Goal: Task Accomplishment & Management: Manage account settings

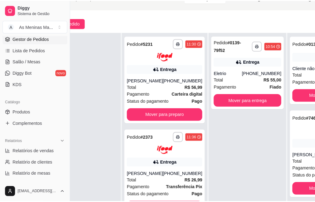
scroll to position [38, 0]
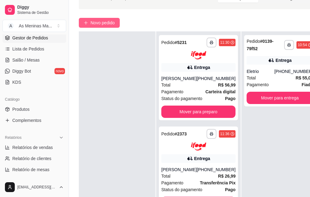
click at [95, 23] on span "Novo pedido" at bounding box center [102, 22] width 24 height 7
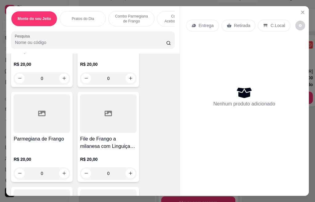
scroll to position [246, 0]
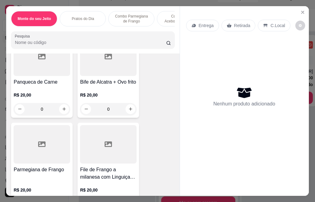
click at [45, 161] on div at bounding box center [42, 144] width 57 height 38
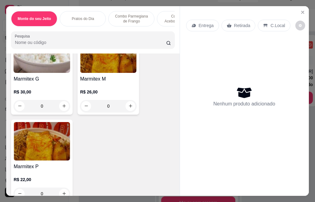
scroll to position [31, 0]
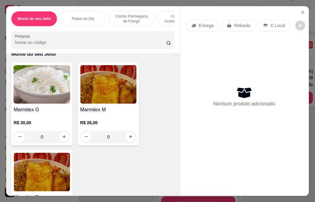
click at [107, 95] on img at bounding box center [108, 84] width 57 height 38
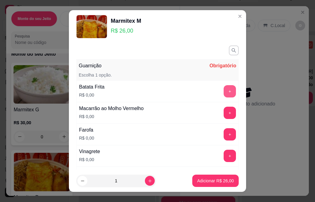
click at [224, 90] on button "+" at bounding box center [230, 91] width 12 height 12
click at [224, 112] on button "+" at bounding box center [230, 113] width 12 height 12
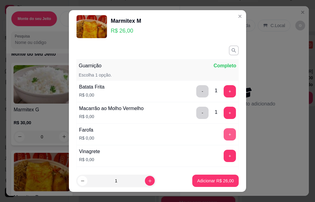
click at [224, 136] on button "+" at bounding box center [230, 134] width 12 height 12
click at [224, 154] on button "+" at bounding box center [230, 156] width 12 height 12
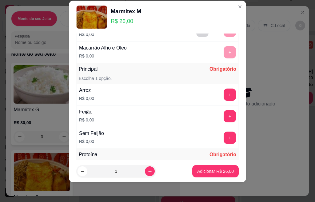
scroll to position [114, 0]
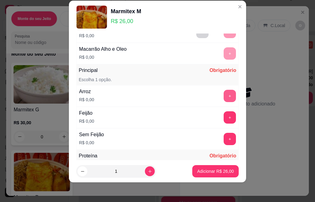
click at [224, 97] on button "+" at bounding box center [230, 96] width 12 height 12
click at [224, 114] on button "+" at bounding box center [230, 117] width 12 height 12
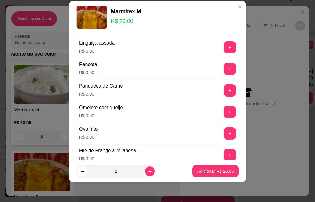
scroll to position [200, 0]
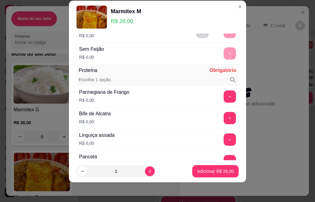
click at [224, 116] on button "+" at bounding box center [230, 118] width 12 height 12
click at [224, 98] on button "+" at bounding box center [230, 96] width 12 height 12
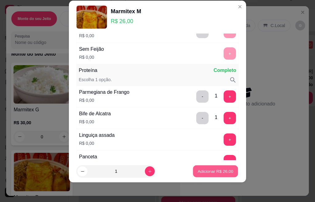
click at [208, 174] on p "Adicionar R$ 26,00" at bounding box center [216, 171] width 36 height 6
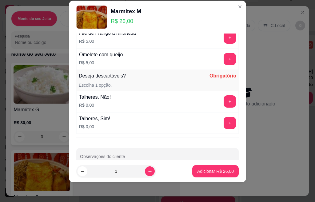
scroll to position [552, 0]
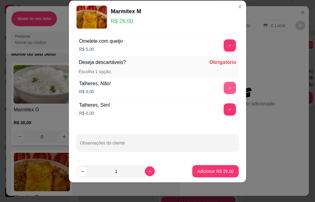
click at [224, 92] on button "+" at bounding box center [230, 88] width 12 height 12
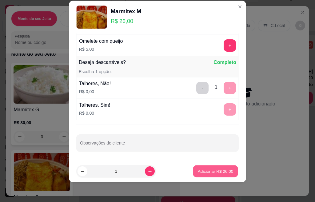
click at [208, 173] on p "Adicionar R$ 26,00" at bounding box center [216, 171] width 36 height 6
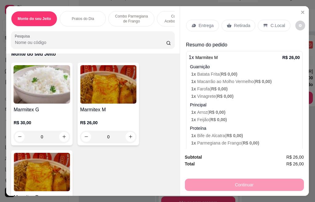
click at [202, 22] on p "Entrega" at bounding box center [206, 25] width 15 height 6
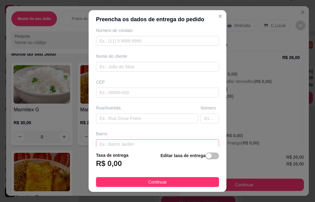
scroll to position [31, 0]
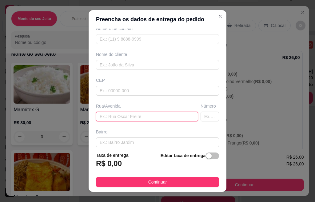
click at [116, 112] on input "text" at bounding box center [147, 117] width 102 height 10
type input "rua romenia"
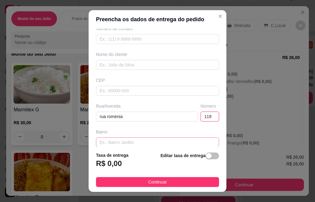
type input "119"
click at [104, 143] on input "text" at bounding box center [157, 142] width 123 height 10
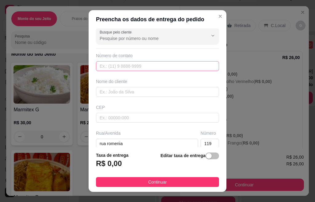
scroll to position [0, 0]
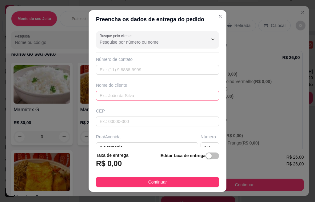
type input "[GEOGRAPHIC_DATA]"
click at [118, 96] on input "text" at bounding box center [157, 96] width 123 height 10
type input "lisinete"
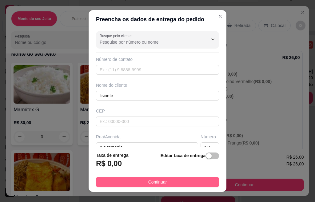
click at [154, 184] on span "Continuar" at bounding box center [157, 182] width 19 height 7
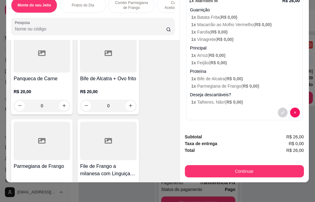
scroll to position [246, 0]
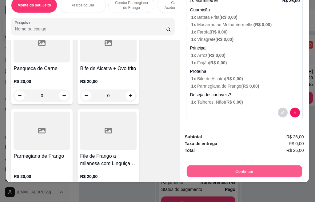
click at [241, 168] on button "Continuar" at bounding box center [243, 171] width 115 height 12
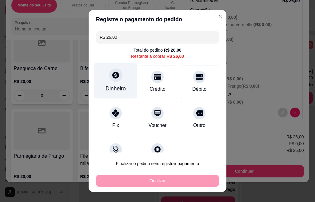
click at [115, 88] on div "Dinheiro" at bounding box center [116, 89] width 20 height 8
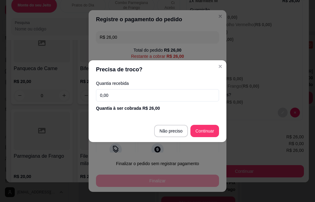
click at [123, 93] on input "0,00" at bounding box center [157, 95] width 123 height 12
type input "100,00"
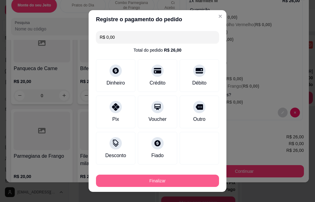
click at [154, 185] on button "Finalizar" at bounding box center [157, 181] width 123 height 12
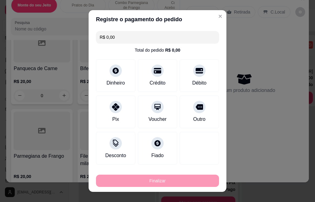
type input "-R$ 26,00"
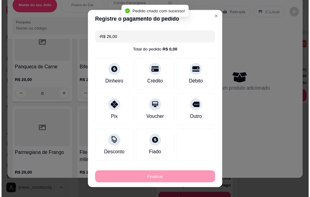
scroll to position [0, 0]
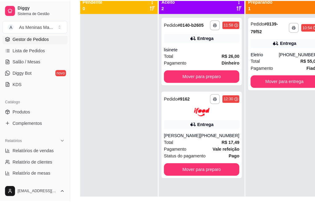
scroll to position [38, 0]
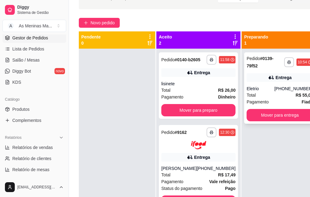
click at [295, 95] on strong "R$ 55,00" at bounding box center [304, 95] width 18 height 5
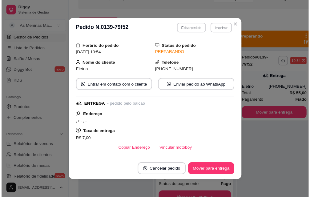
scroll to position [92, 0]
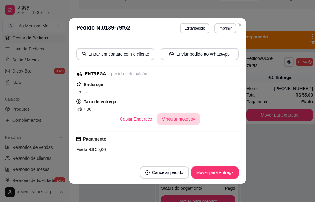
click at [173, 123] on button "Vincular motoboy" at bounding box center [178, 119] width 43 height 12
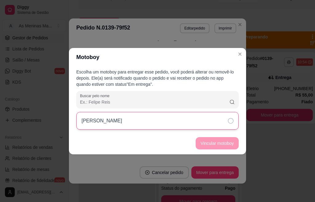
click at [228, 121] on div "[PERSON_NAME]" at bounding box center [157, 121] width 162 height 18
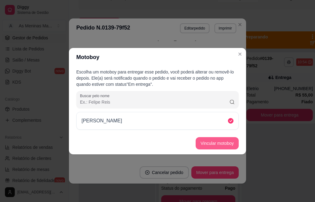
click at [222, 143] on button "Vincular motoboy" at bounding box center [217, 143] width 43 height 12
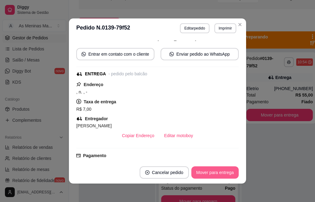
click at [210, 175] on button "Mover para entrega" at bounding box center [214, 172] width 47 height 12
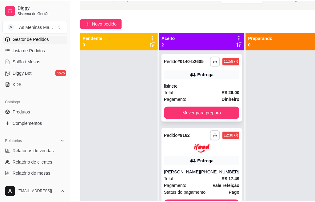
scroll to position [22, 0]
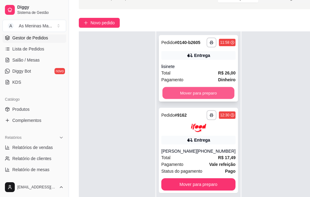
click at [199, 90] on button "Mover para preparo" at bounding box center [198, 93] width 72 height 12
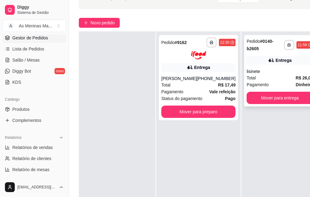
click at [267, 50] on div "**********" at bounding box center [279, 70] width 71 height 71
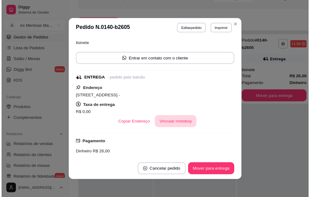
scroll to position [123, 0]
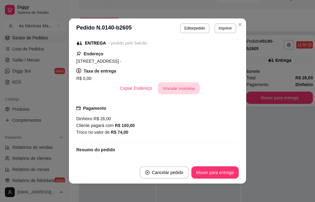
click at [175, 88] on button "Vincular motoboy" at bounding box center [179, 88] width 42 height 12
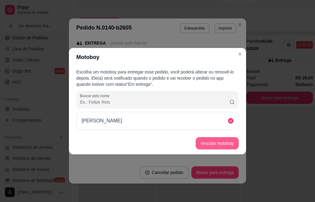
click at [213, 143] on button "Vincular motoboy" at bounding box center [217, 143] width 43 height 12
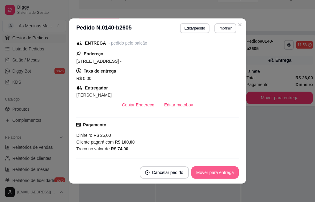
click at [209, 173] on button "Mover para entrega" at bounding box center [214, 172] width 47 height 12
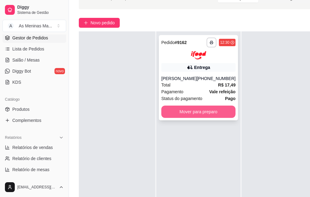
click at [204, 107] on button "Mover para preparo" at bounding box center [198, 112] width 74 height 12
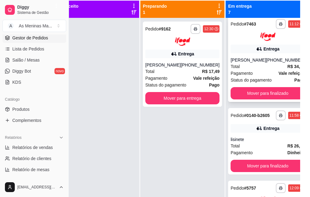
scroll to position [154, 0]
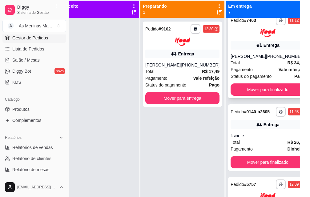
click at [246, 66] on div "Total R$ 34,99" at bounding box center [267, 62] width 74 height 7
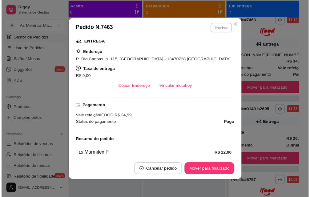
scroll to position [123, 0]
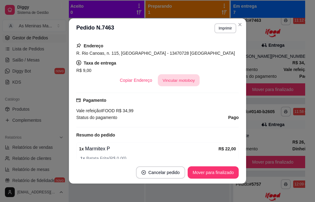
click at [177, 83] on button "Vincular motoboy" at bounding box center [179, 80] width 42 height 12
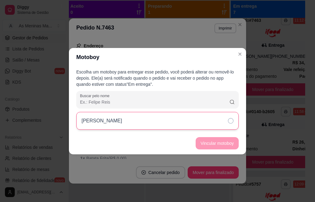
click at [198, 121] on div "[PERSON_NAME]" at bounding box center [157, 121] width 162 height 18
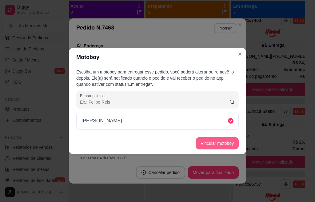
click at [214, 147] on button "Vincular motoboy" at bounding box center [217, 143] width 43 height 12
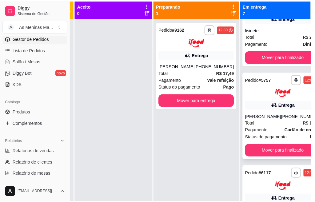
scroll to position [277, 0]
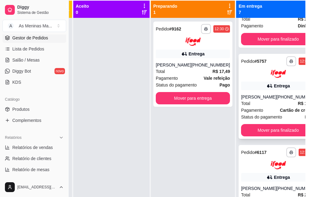
click at [256, 107] on div "Total R$ 17,49" at bounding box center [278, 103] width 74 height 7
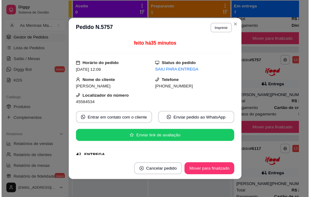
scroll to position [92, 0]
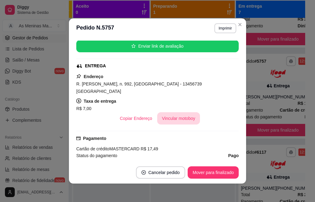
click at [176, 112] on button "Vincular motoboy" at bounding box center [178, 118] width 43 height 12
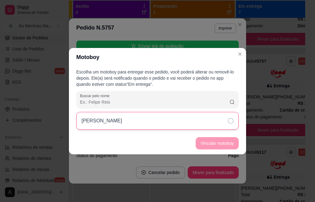
click at [181, 117] on div "[PERSON_NAME]" at bounding box center [157, 121] width 162 height 18
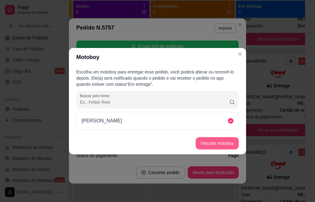
click at [210, 148] on button "Vincular motoboy" at bounding box center [217, 143] width 43 height 12
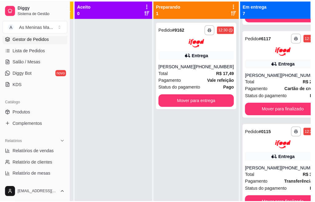
scroll to position [420, 0]
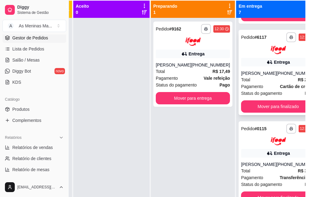
click at [256, 70] on div "[PERSON_NAME]" at bounding box center [258, 73] width 35 height 6
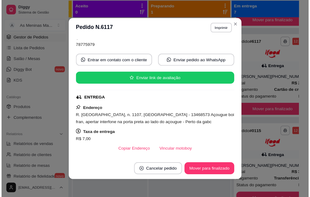
scroll to position [62, 0]
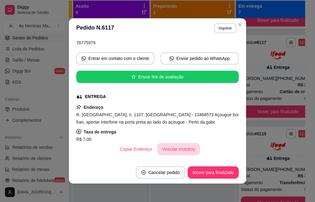
click at [173, 150] on button "Vincular motoboy" at bounding box center [178, 149] width 43 height 12
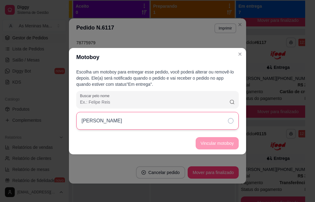
click at [194, 122] on div "[PERSON_NAME]" at bounding box center [157, 121] width 162 height 18
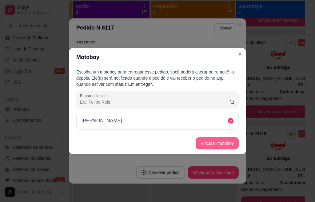
click at [205, 143] on button "Vincular motoboy" at bounding box center [217, 143] width 43 height 12
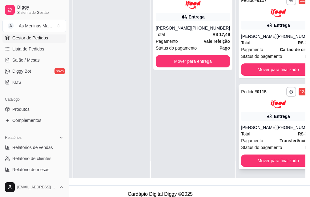
scroll to position [99, 64]
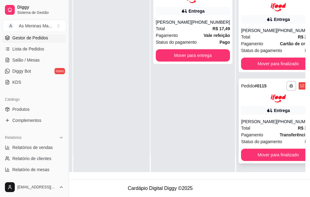
click at [263, 118] on div "[PERSON_NAME]" at bounding box center [258, 121] width 35 height 6
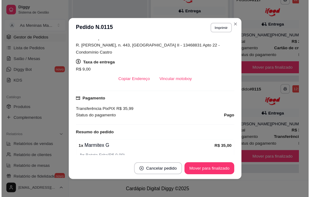
scroll to position [154, 0]
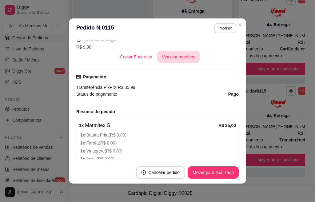
click at [168, 63] on button "Vincular motoboy" at bounding box center [178, 57] width 43 height 12
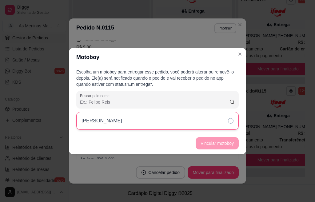
click at [194, 123] on div "[PERSON_NAME]" at bounding box center [157, 121] width 162 height 18
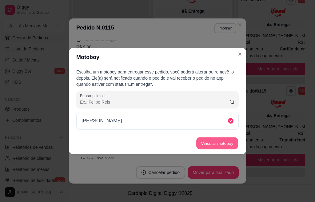
click at [221, 142] on button "Vincular motoboy" at bounding box center [217, 143] width 42 height 12
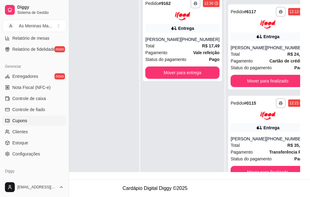
scroll to position [179, 0]
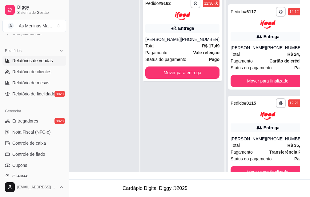
click at [50, 62] on span "Relatórios de vendas" at bounding box center [32, 61] width 41 height 6
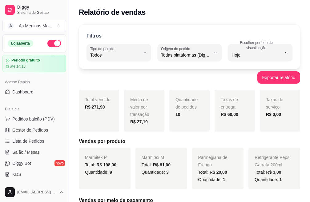
select select "ALL"
select select "0"
click at [31, 133] on span "Gestor de Pedidos" at bounding box center [30, 130] width 36 height 6
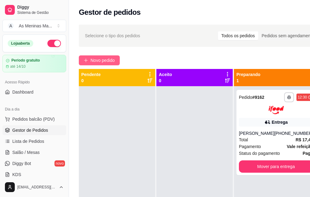
click at [98, 58] on span "Novo pedido" at bounding box center [102, 60] width 24 height 7
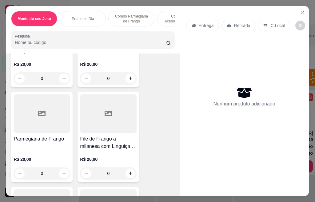
scroll to position [308, 0]
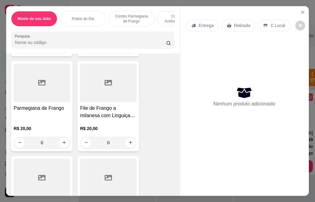
click at [34, 112] on h4 "Parmegiana de Frango" at bounding box center [42, 108] width 57 height 7
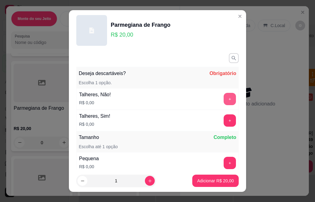
click at [224, 97] on button "+" at bounding box center [230, 99] width 12 height 12
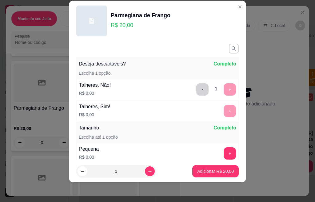
scroll to position [81, 0]
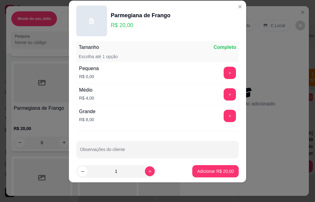
click at [224, 76] on button "+" at bounding box center [230, 73] width 12 height 12
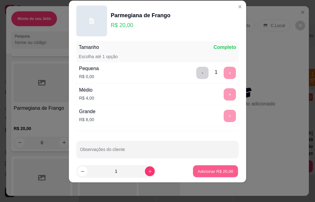
click at [203, 172] on p "Adicionar R$ 20,00" at bounding box center [216, 171] width 36 height 6
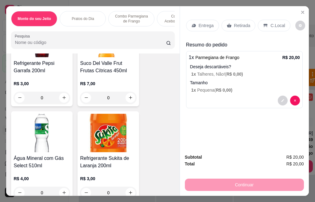
scroll to position [1538, 0]
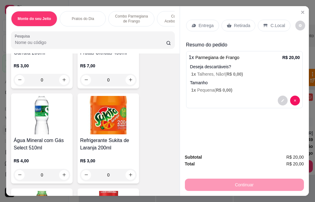
click at [45, 134] on img at bounding box center [42, 115] width 57 height 38
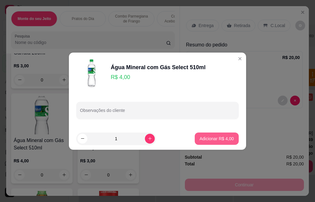
click at [201, 141] on p "Adicionar R$ 4,00" at bounding box center [217, 139] width 34 height 6
type input "1"
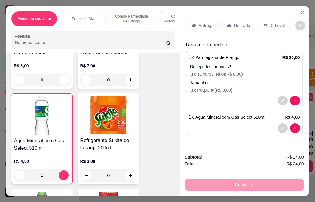
click at [198, 20] on div "Entrega" at bounding box center [202, 26] width 33 height 12
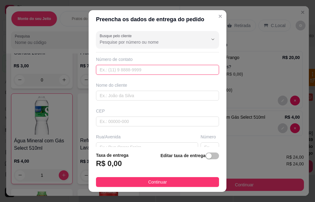
click at [127, 68] on input "text" at bounding box center [157, 70] width 123 height 10
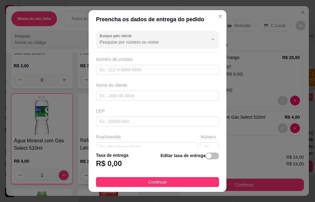
click at [152, 44] on input "Busque pelo cliente" at bounding box center [149, 42] width 98 height 6
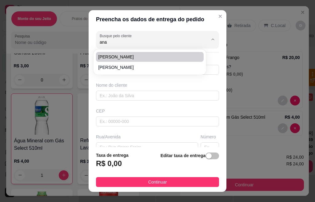
click at [141, 56] on span "Ana Cristina Machado de Souza" at bounding box center [146, 57] width 97 height 6
type input "Ana Cristina Machado de Souza"
type input "19996699704"
type input "Ana Cristina Machado de Souza"
type input "13455192"
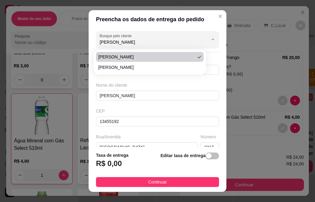
type input "Rua Polônia"
type input "2217"
type input "Jardim Cândido Bertini"
type input "Santa Bárbara D'Oeste"
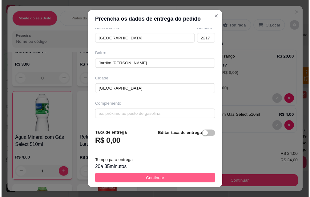
scroll to position [10, 0]
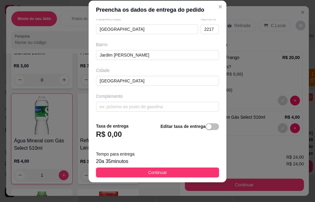
click at [141, 174] on button "Continuar" at bounding box center [157, 173] width 123 height 10
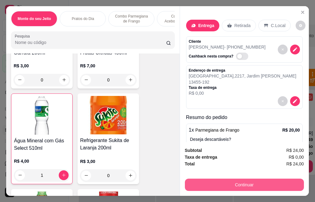
click at [233, 181] on button "Continuar" at bounding box center [244, 185] width 119 height 12
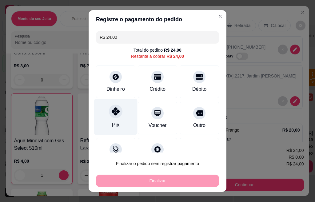
click at [109, 117] on div at bounding box center [116, 112] width 14 height 14
type input "R$ 0,00"
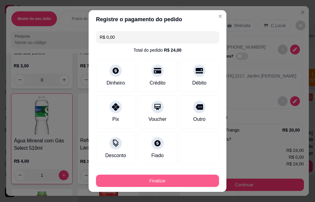
click at [196, 183] on button "Finalizar" at bounding box center [157, 181] width 123 height 12
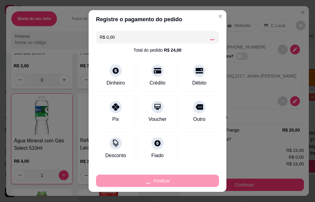
type input "0"
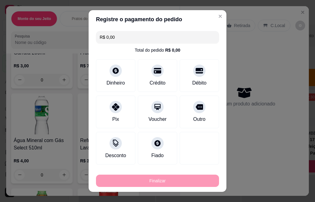
type input "-R$ 24,00"
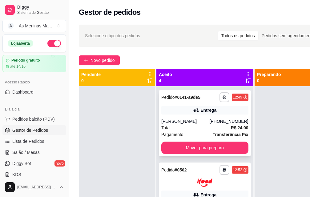
click at [173, 124] on div "Ana Cristina Machado de Souza" at bounding box center [185, 121] width 48 height 6
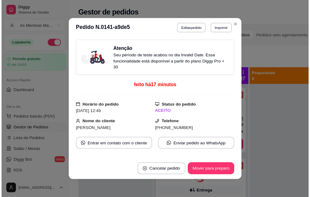
scroll to position [62, 0]
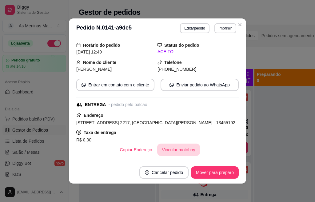
click at [157, 150] on button "Vincular motoboy" at bounding box center [178, 150] width 43 height 12
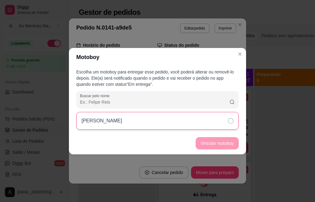
click at [194, 126] on div "[PERSON_NAME]" at bounding box center [157, 121] width 162 height 18
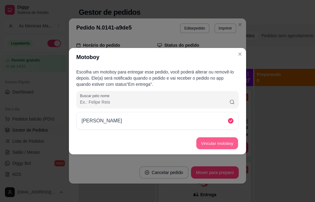
click at [226, 141] on button "Vincular motoboy" at bounding box center [217, 143] width 42 height 12
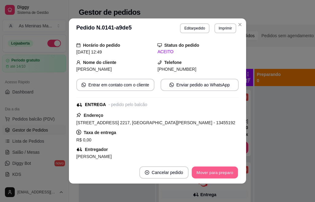
click at [222, 172] on button "Mover para preparo" at bounding box center [215, 173] width 46 height 12
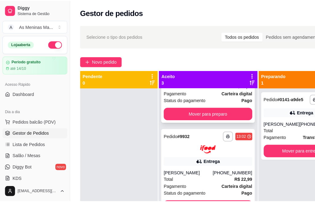
scroll to position [0, 0]
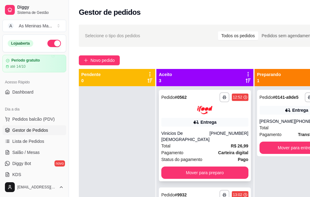
click at [178, 124] on div "Entrega" at bounding box center [204, 122] width 87 height 9
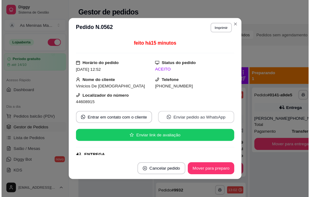
scroll to position [62, 0]
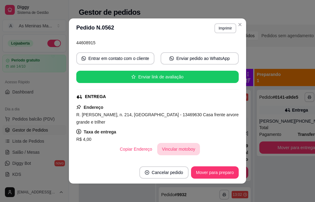
click at [183, 149] on button "Vincular motoboy" at bounding box center [178, 149] width 43 height 12
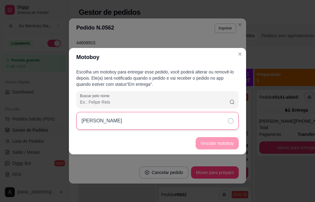
click at [183, 120] on div "[PERSON_NAME]" at bounding box center [157, 121] width 162 height 18
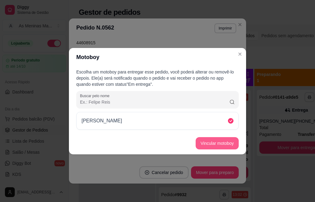
click at [213, 144] on button "Vincular motoboy" at bounding box center [217, 143] width 43 height 12
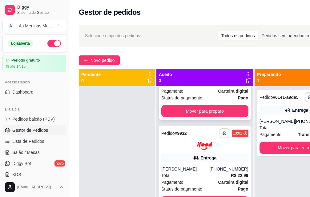
click at [181, 95] on span "Status do pagamento" at bounding box center [181, 97] width 41 height 7
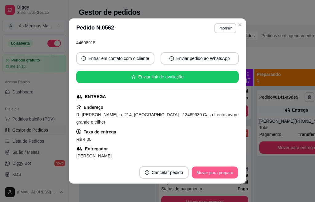
click at [206, 176] on button "Mover para preparo" at bounding box center [215, 173] width 46 height 12
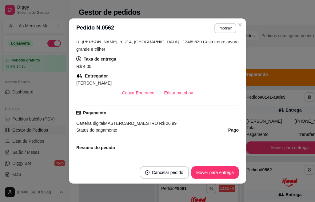
scroll to position [154, 0]
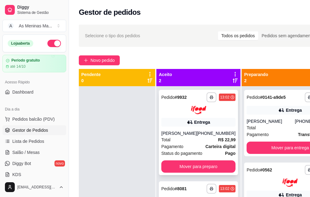
click at [194, 143] on div "Pagamento Carteira digital" at bounding box center [198, 146] width 74 height 7
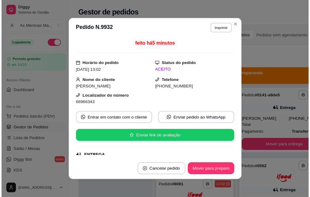
scroll to position [62, 0]
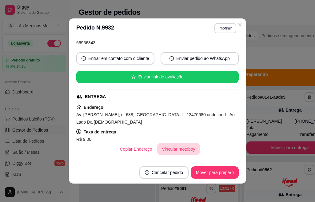
click at [179, 146] on button "Vincular motoboy" at bounding box center [178, 149] width 43 height 12
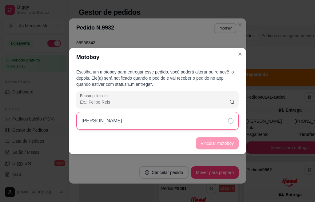
click at [197, 116] on div "[PERSON_NAME]" at bounding box center [157, 121] width 162 height 18
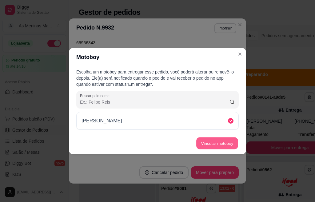
click at [209, 146] on button "Vincular motoboy" at bounding box center [217, 143] width 42 height 12
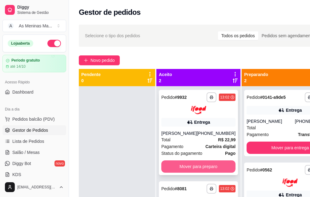
click at [181, 164] on button "Mover para preparo" at bounding box center [198, 166] width 74 height 12
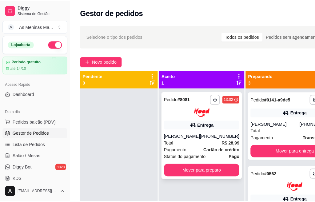
scroll to position [22, 0]
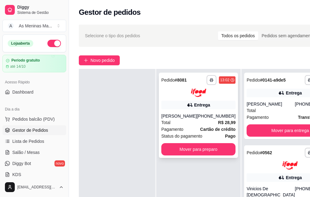
click at [189, 127] on div "Pagamento Cartão de crédito" at bounding box center [198, 129] width 74 height 7
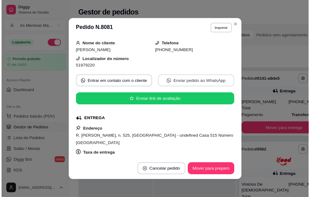
scroll to position [92, 0]
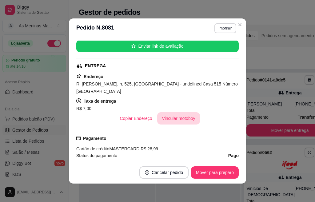
click at [179, 112] on button "Vincular motoboy" at bounding box center [178, 118] width 43 height 12
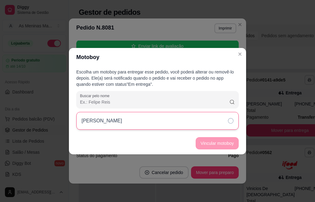
click at [202, 125] on div "[PERSON_NAME]" at bounding box center [157, 121] width 162 height 18
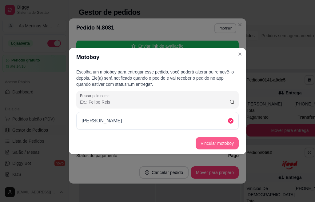
click at [204, 142] on button "Vincular motoboy" at bounding box center [217, 143] width 43 height 12
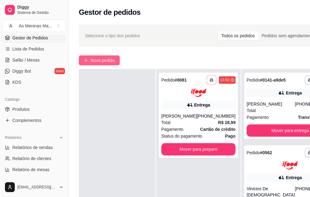
click at [95, 56] on button "Novo pedido" at bounding box center [99, 60] width 41 height 10
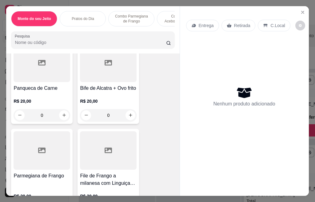
scroll to position [277, 0]
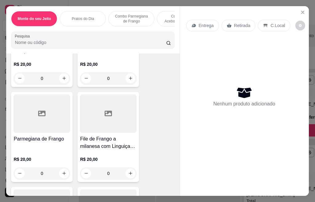
click at [56, 143] on h4 "Parmegiana de Frango" at bounding box center [42, 138] width 57 height 7
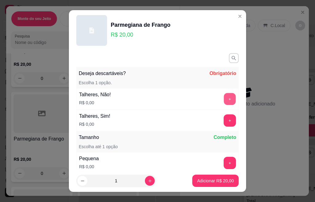
click at [224, 98] on button "+" at bounding box center [230, 99] width 12 height 12
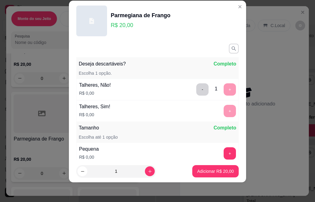
scroll to position [81, 0]
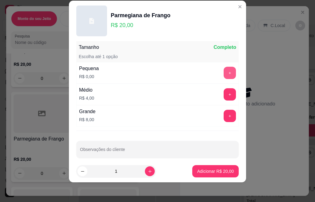
click at [224, 74] on button "+" at bounding box center [230, 73] width 12 height 12
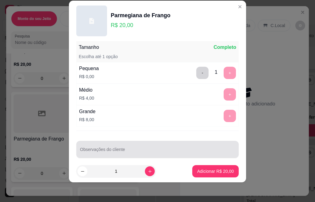
click at [109, 153] on input "Observações do cliente" at bounding box center [157, 152] width 155 height 6
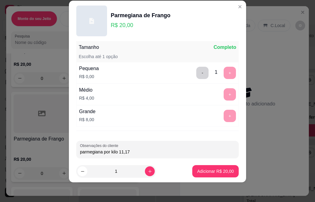
type input "parmegiana por kilo 11,17"
click at [193, 173] on button "Adicionar R$ 20,00" at bounding box center [215, 171] width 45 height 12
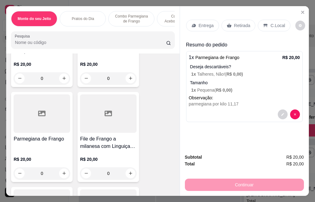
click at [191, 25] on icon at bounding box center [193, 25] width 5 height 5
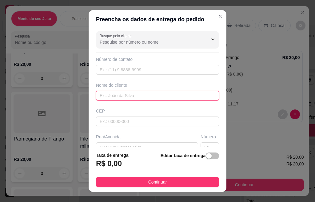
click at [130, 97] on input "text" at bounding box center [157, 96] width 123 height 10
type input "Grazi"
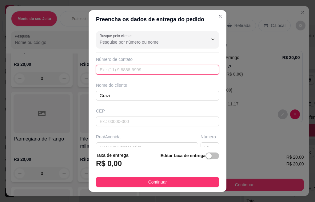
click at [109, 73] on input "text" at bounding box center [157, 70] width 123 height 10
paste input "(19) 98806-8015"
click at [106, 72] on input "(19) 98806-8015" at bounding box center [157, 70] width 123 height 10
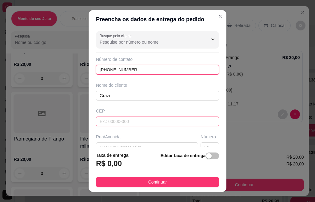
scroll to position [62, 0]
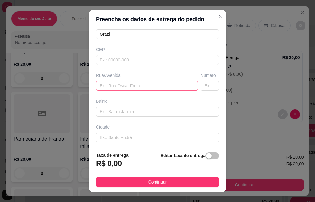
type input "(19) 98806-8015"
click at [114, 86] on input "text" at bounding box center [147, 86] width 102 height 10
type input "Rua Irlanda"
click at [201, 88] on input "text" at bounding box center [210, 86] width 18 height 10
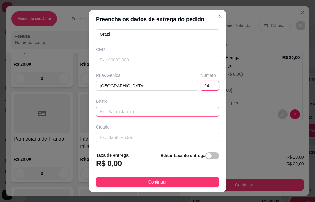
type input "94"
click at [186, 111] on input "text" at bounding box center [157, 112] width 123 height 10
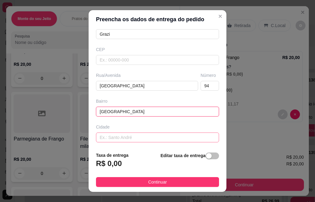
type input "Jardim europa"
click at [154, 140] on input "text" at bounding box center [157, 138] width 123 height 10
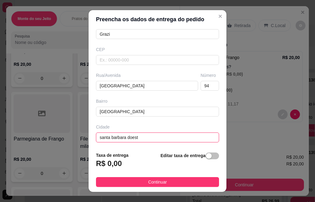
type input "santa barbara doeste"
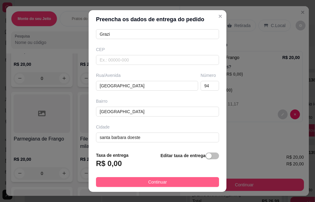
click at [156, 181] on span "Continuar" at bounding box center [157, 182] width 19 height 7
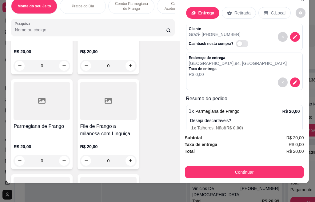
scroll to position [16, 0]
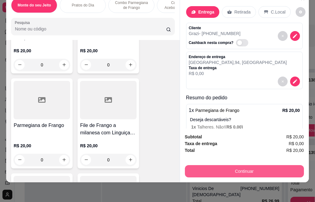
click at [247, 166] on button "Continuar" at bounding box center [244, 171] width 119 height 12
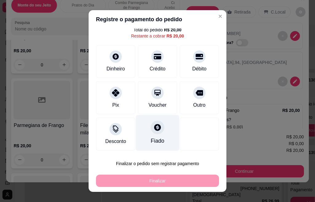
scroll to position [21, 0]
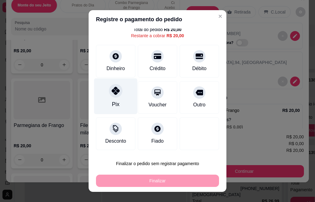
drag, startPoint x: 109, startPoint y: 92, endPoint x: 111, endPoint y: 95, distance: 4.4
click at [112, 92] on icon at bounding box center [116, 91] width 8 height 8
type input "R$ 0,00"
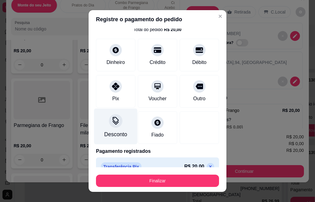
click at [112, 124] on icon at bounding box center [116, 121] width 8 height 8
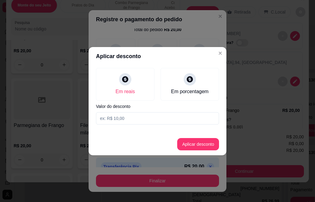
click at [118, 120] on input at bounding box center [157, 118] width 123 height 12
click at [123, 114] on input at bounding box center [157, 118] width 123 height 12
type input "8,83"
click at [190, 145] on button "Aplicar desconto" at bounding box center [198, 144] width 40 height 12
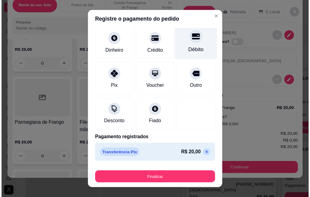
scroll to position [0, 0]
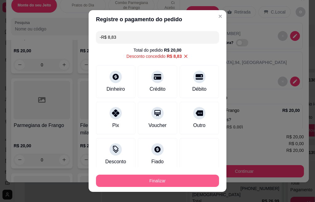
click at [159, 181] on button "Finalizar" at bounding box center [157, 181] width 123 height 12
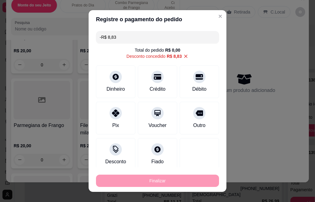
type input "-R$ 28,83"
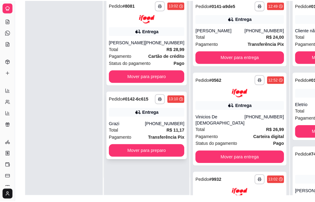
scroll to position [92, 0]
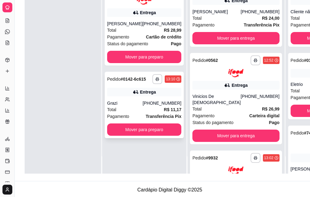
click at [133, 106] on div "Grazi" at bounding box center [124, 103] width 35 height 6
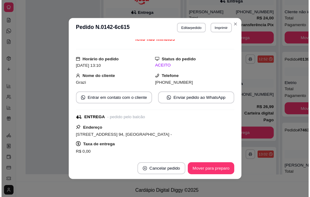
scroll to position [135, 0]
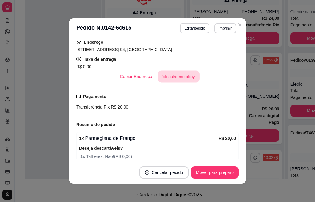
click at [178, 78] on button "Vincular motoboy" at bounding box center [179, 77] width 42 height 12
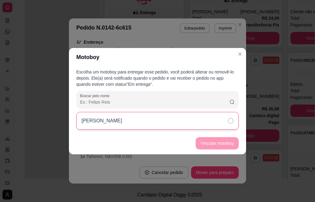
click at [185, 123] on div "[PERSON_NAME]" at bounding box center [157, 121] width 162 height 18
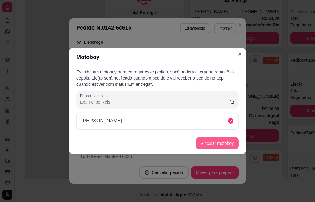
click at [215, 144] on button "Vincular motoboy" at bounding box center [217, 143] width 43 height 12
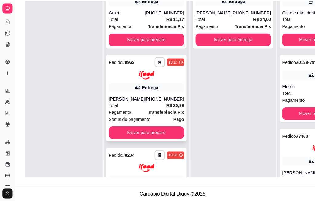
scroll to position [22, 0]
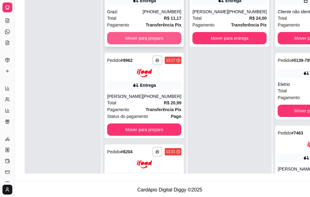
click at [137, 40] on button "Mover para preparo" at bounding box center [144, 38] width 74 height 12
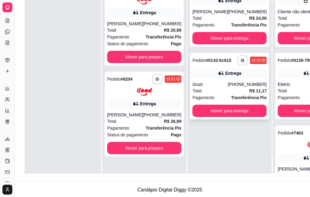
click at [216, 96] on div "**********" at bounding box center [229, 86] width 79 height 66
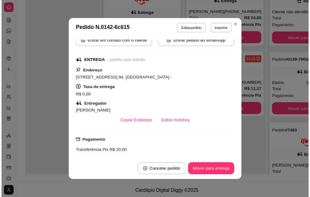
scroll to position [185, 0]
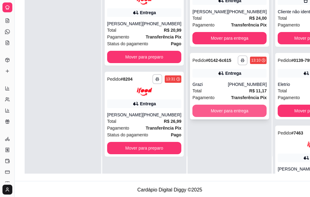
click at [217, 117] on button "Mover para entrega" at bounding box center [229, 111] width 74 height 12
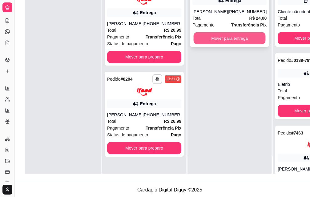
click at [221, 44] on button "Mover para entrega" at bounding box center [229, 38] width 72 height 12
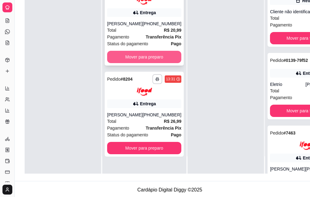
click at [148, 54] on button "Mover para preparo" at bounding box center [144, 57] width 74 height 12
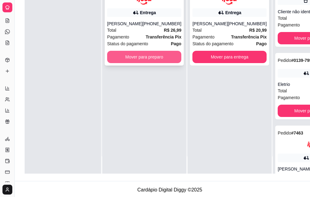
click at [162, 56] on button "Mover para preparo" at bounding box center [144, 57] width 74 height 12
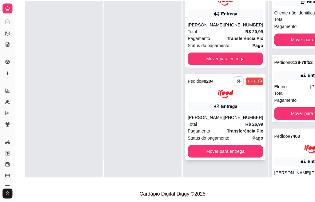
scroll to position [0, 0]
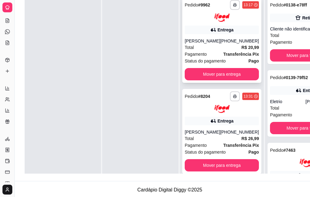
click at [214, 52] on div "Pagamento Transferência Pix" at bounding box center [222, 54] width 74 height 7
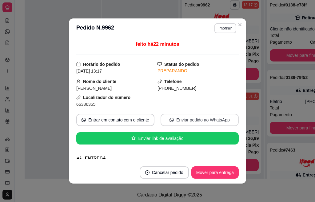
scroll to position [62, 0]
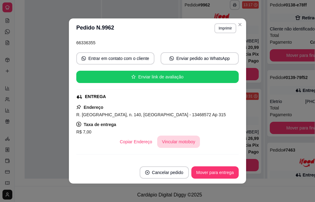
click at [170, 143] on button "Vincular motoboy" at bounding box center [178, 142] width 43 height 12
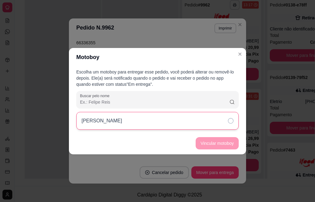
click at [187, 117] on div "[PERSON_NAME]" at bounding box center [157, 121] width 162 height 18
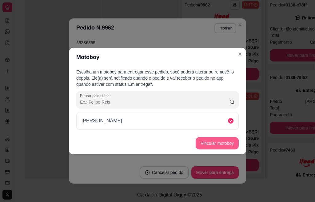
click at [215, 145] on button "Vincular motoboy" at bounding box center [217, 143] width 43 height 12
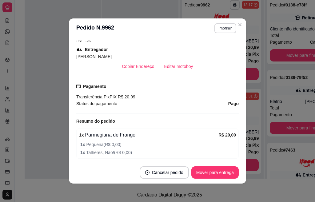
scroll to position [154, 0]
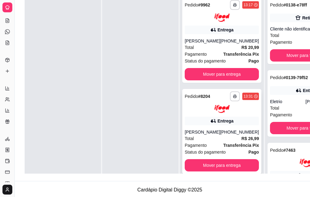
click at [231, 126] on div "**********" at bounding box center [221, 131] width 79 height 85
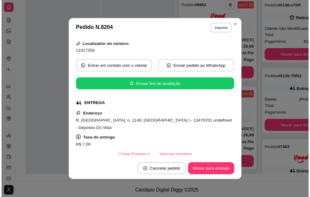
scroll to position [62, 0]
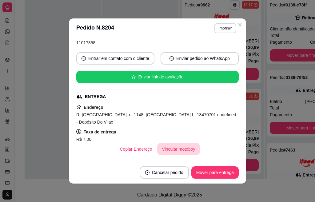
click at [182, 148] on button "Vincular motoboy" at bounding box center [178, 149] width 43 height 12
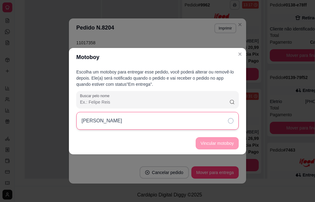
click at [194, 123] on div "[PERSON_NAME]" at bounding box center [157, 121] width 162 height 18
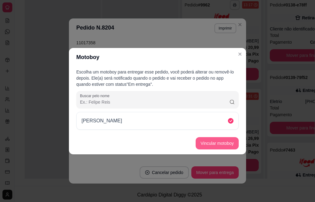
click at [205, 144] on button "Vincular motoboy" at bounding box center [217, 143] width 43 height 12
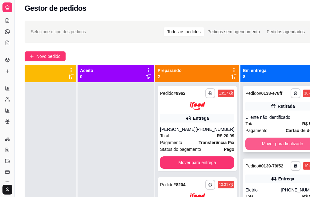
scroll to position [0, 0]
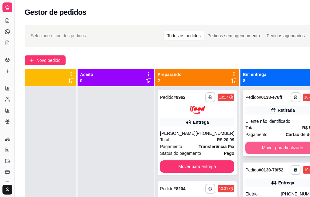
click at [270, 152] on button "Mover para finalizado" at bounding box center [282, 147] width 74 height 12
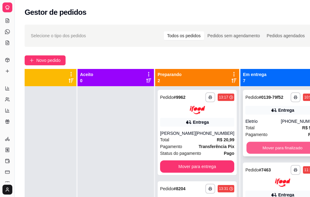
click at [272, 149] on button "Mover para finalizado" at bounding box center [282, 148] width 72 height 12
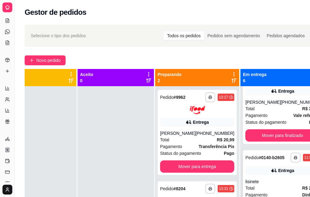
scroll to position [62, 0]
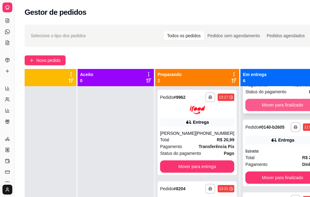
click at [267, 105] on button "Mover para finalizado" at bounding box center [282, 105] width 74 height 12
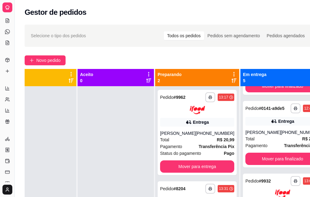
scroll to position [0, 0]
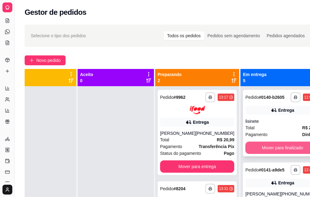
click at [267, 149] on button "Mover para finalizado" at bounding box center [282, 147] width 74 height 12
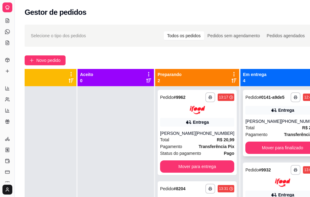
scroll to position [31, 0]
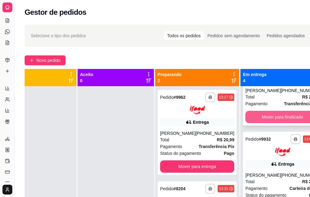
click at [268, 123] on button "Mover para finalizado" at bounding box center [282, 117] width 74 height 12
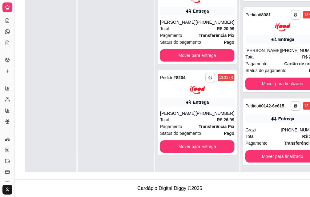
scroll to position [70, 0]
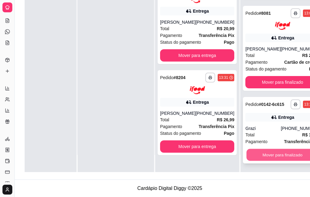
click at [280, 150] on button "Mover para finalizado" at bounding box center [282, 155] width 72 height 12
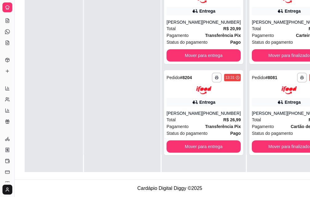
scroll to position [22, 0]
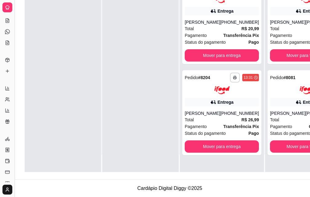
click at [12, 40] on button "Toggle Sidebar" at bounding box center [14, 98] width 5 height 197
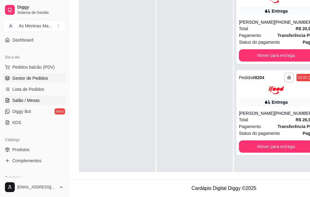
scroll to position [112, 0]
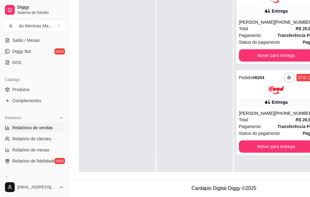
click at [50, 130] on span "Relatórios de vendas" at bounding box center [32, 128] width 41 height 6
select select "ALL"
select select "0"
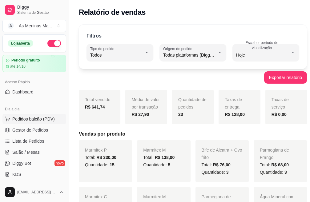
click at [43, 121] on span "Pedidos balcão (PDV)" at bounding box center [33, 119] width 42 height 6
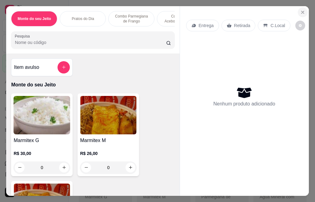
click at [301, 11] on icon "Close" at bounding box center [302, 12] width 2 height 2
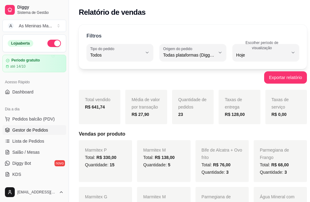
click at [40, 130] on span "Gestor de Pedidos" at bounding box center [30, 130] width 36 height 6
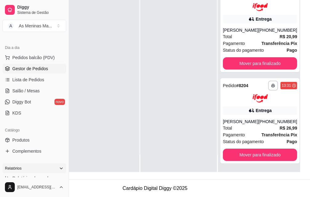
scroll to position [92, 0]
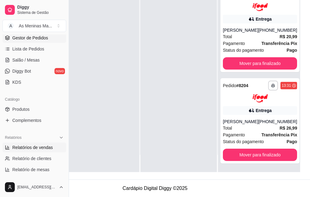
click at [42, 151] on link "Relatórios de vendas" at bounding box center [34, 147] width 64 height 10
select select "ALL"
select select "0"
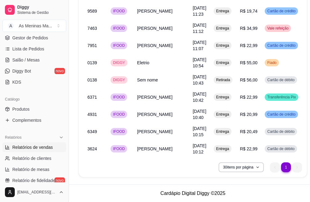
scroll to position [719, 0]
click at [232, 169] on button "30 itens por página" at bounding box center [240, 167] width 45 height 10
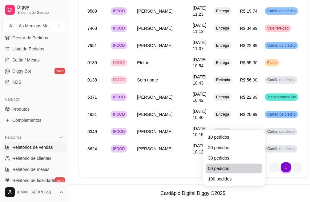
click at [234, 165] on span "50 pedidos" at bounding box center [234, 168] width 52 height 6
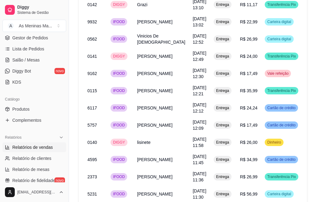
scroll to position [411, 0]
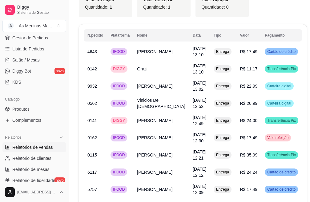
click at [33, 146] on span "Relatórios de vendas" at bounding box center [32, 147] width 41 height 6
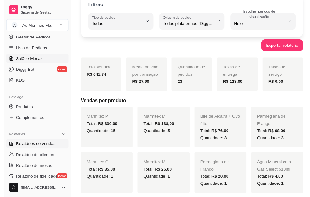
scroll to position [0, 0]
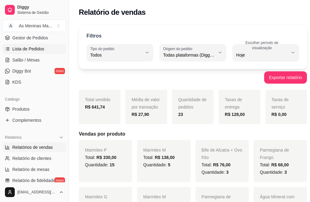
click at [28, 52] on span "Lista de Pedidos" at bounding box center [28, 49] width 32 height 6
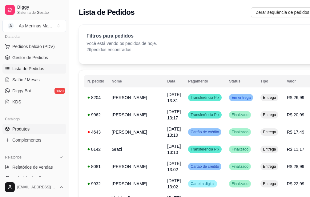
scroll to position [62, 0]
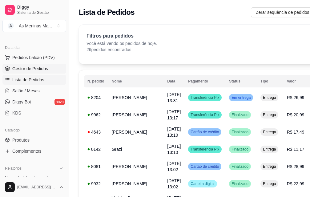
click at [35, 72] on link "Gestor de Pedidos" at bounding box center [34, 69] width 64 height 10
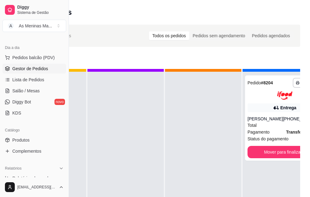
scroll to position [22, 0]
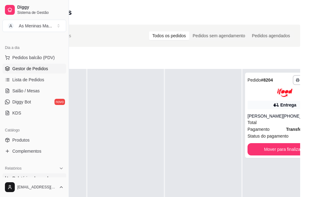
click at [21, 173] on link "Relatórios de vendas" at bounding box center [34, 178] width 64 height 10
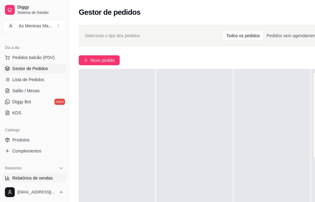
select select "ALL"
select select "0"
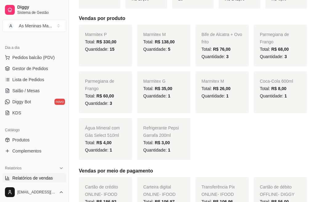
scroll to position [123, 0]
